Goal: Transaction & Acquisition: Obtain resource

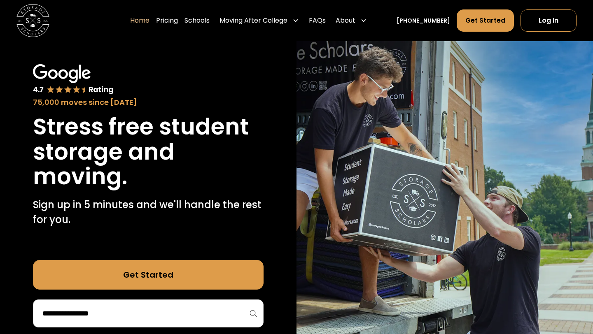
scroll to position [134, 0]
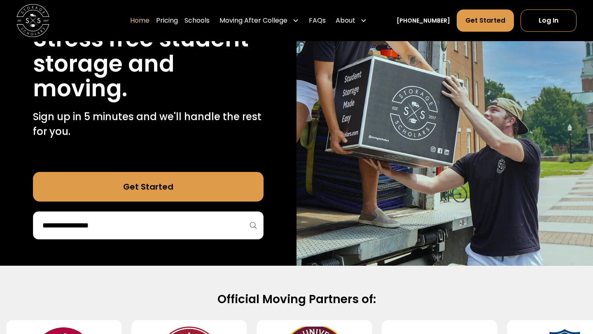
click at [173, 226] on div "75,000 moves since 2017 Stress free student storage and moving. Sign up in 5 mi…" at bounding box center [148, 108] width 296 height 316
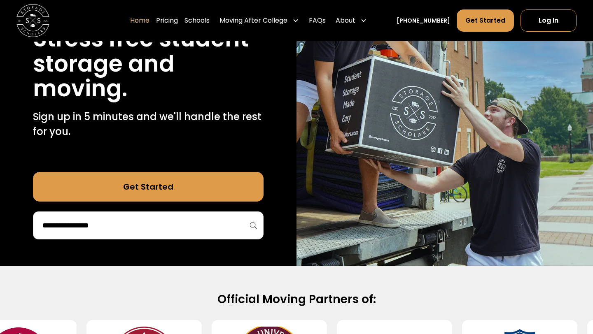
click at [177, 219] on input "search" at bounding box center [148, 226] width 213 height 14
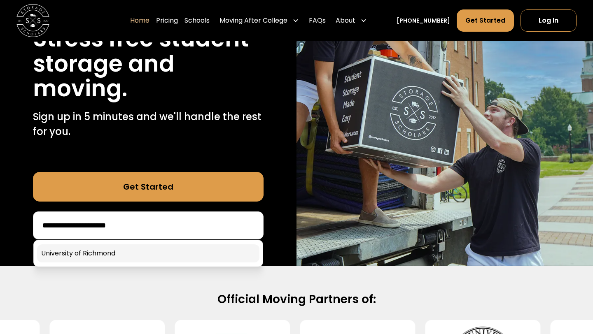
type input "**********"
click at [123, 244] on link at bounding box center [148, 253] width 222 height 18
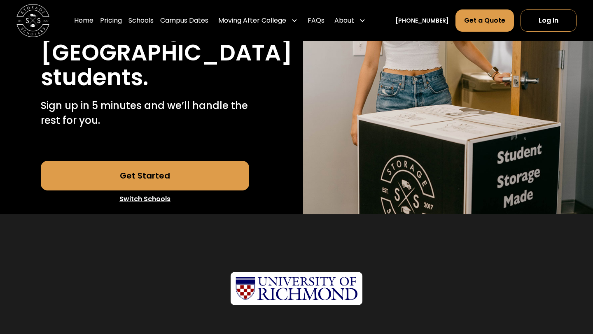
scroll to position [199, 0]
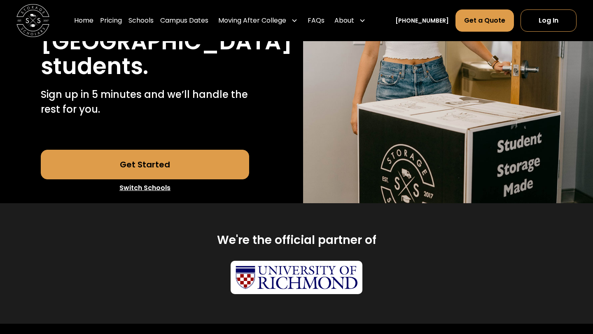
click at [168, 175] on link "Get Started" at bounding box center [145, 165] width 209 height 30
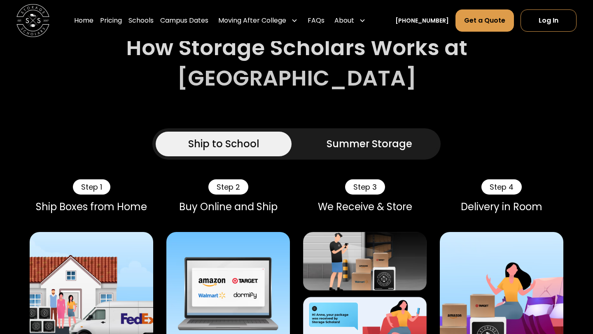
scroll to position [555, 0]
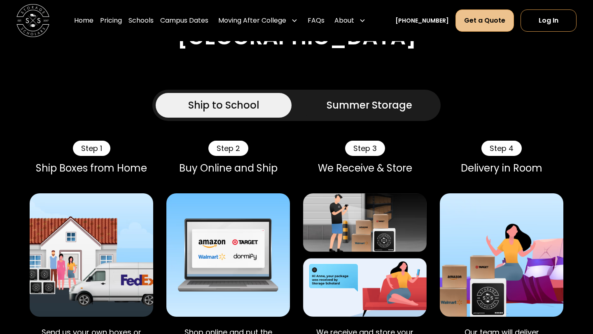
click at [482, 19] on link "Get a Quote" at bounding box center [484, 20] width 58 height 22
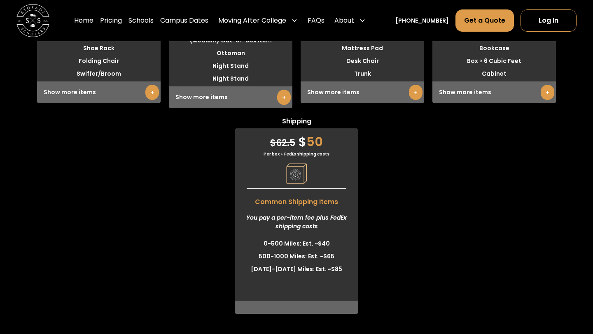
scroll to position [2309, 0]
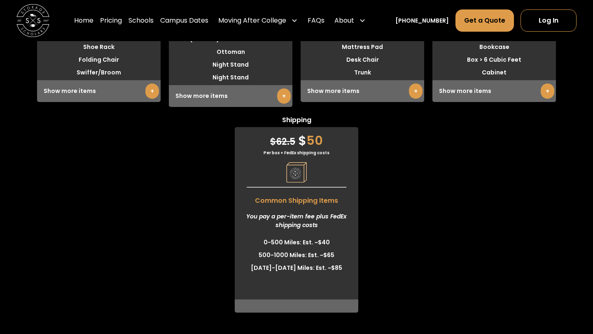
click at [331, 249] on li "0-500 Miles: Est. ~$40" at bounding box center [296, 242] width 123 height 13
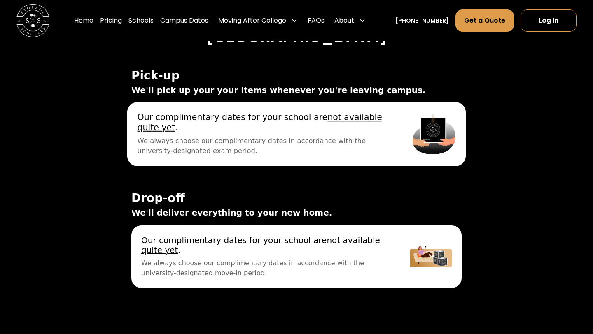
scroll to position [2814, 0]
